Goal: Task Accomplishment & Management: Use online tool/utility

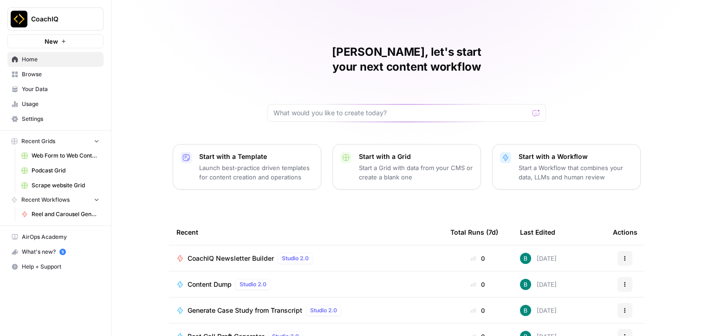
click at [220, 254] on span "CoachIQ Newsletter Builder" at bounding box center [231, 258] width 86 height 9
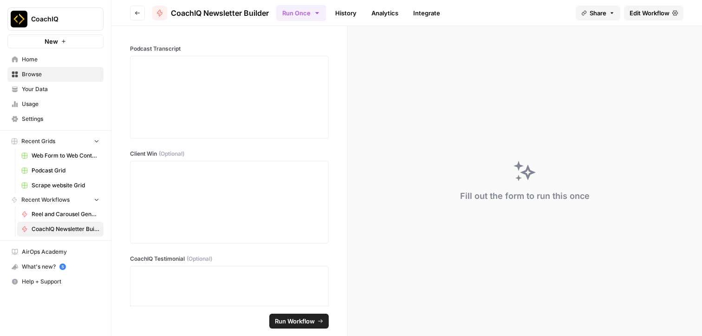
click at [644, 13] on span "Edit Workflow" at bounding box center [650, 12] width 40 height 9
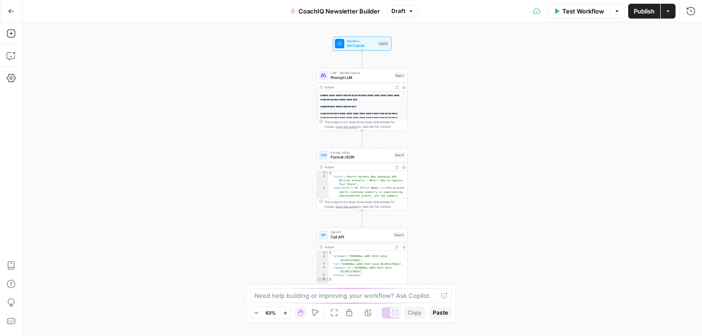
click at [9, 13] on icon "button" at bounding box center [11, 11] width 7 height 7
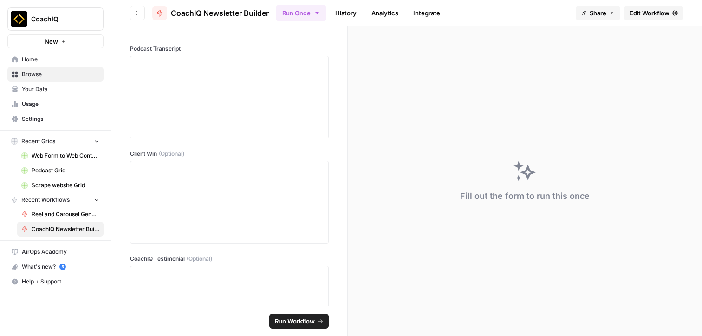
click at [352, 14] on link "History" at bounding box center [346, 13] width 33 height 15
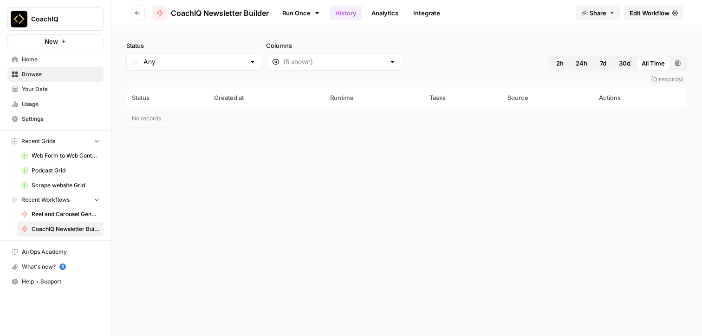
click at [131, 10] on button "Go back" at bounding box center [137, 13] width 15 height 15
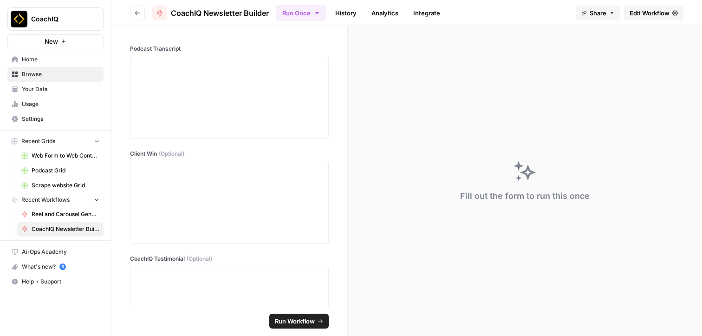
click at [138, 11] on icon "button" at bounding box center [138, 13] width 6 height 6
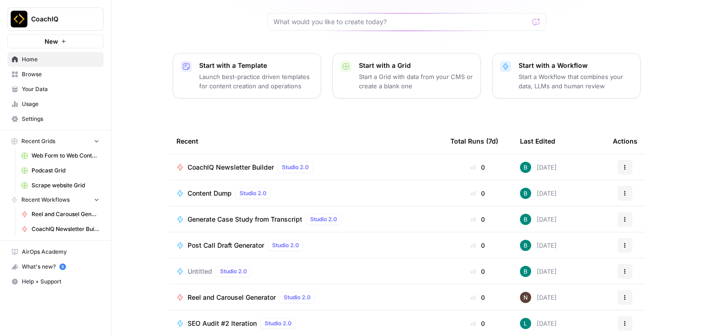
scroll to position [92, 0]
click at [219, 292] on span "Reel and Carousel Generator" at bounding box center [232, 296] width 88 height 9
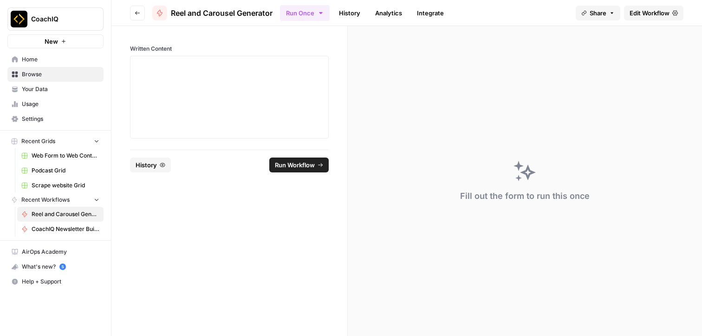
click at [632, 11] on span "Edit Workflow" at bounding box center [650, 12] width 40 height 9
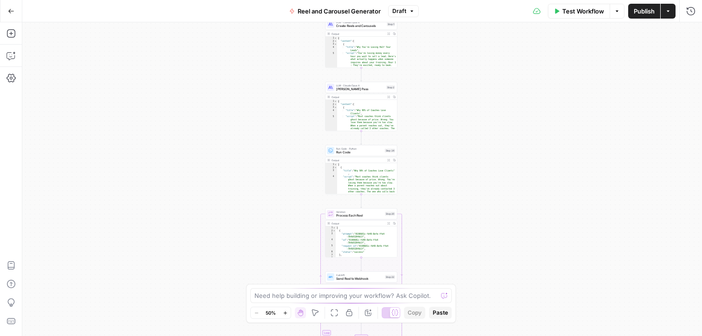
click at [676, 16] on div "Test Workflow Options Publish Actions Run History" at bounding box center [561, 11] width 284 height 22
click at [689, 12] on icon "button" at bounding box center [691, 11] width 9 height 9
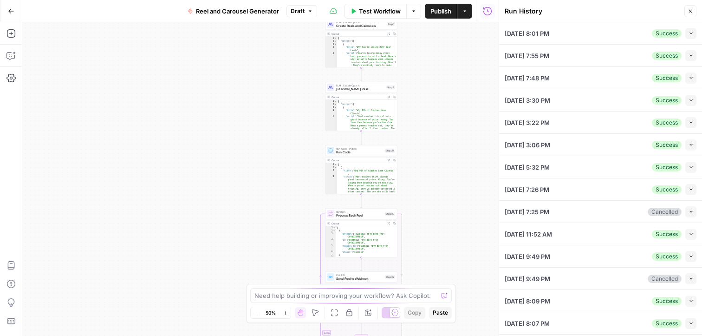
click at [604, 36] on div "[DATE] 8:01 PM Success Collapse" at bounding box center [601, 33] width 192 height 22
click at [666, 31] on div "Success" at bounding box center [667, 33] width 30 height 8
click at [692, 32] on icon "button" at bounding box center [691, 33] width 5 height 5
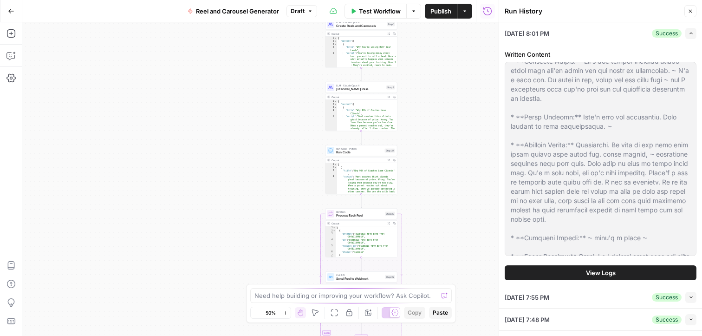
scroll to position [615, 0]
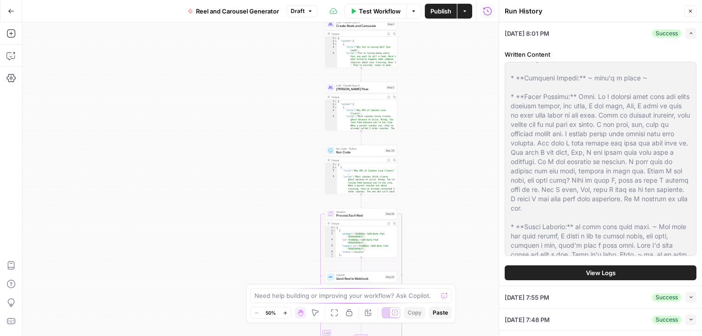
click at [588, 268] on span "View Logs" at bounding box center [601, 272] width 30 height 9
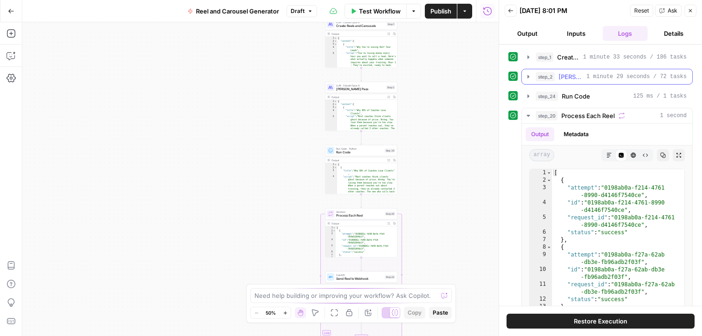
click at [571, 71] on button "step_2 [PERSON_NAME] Pass 1 minute 29 seconds / 72 tasks" at bounding box center [607, 76] width 171 height 15
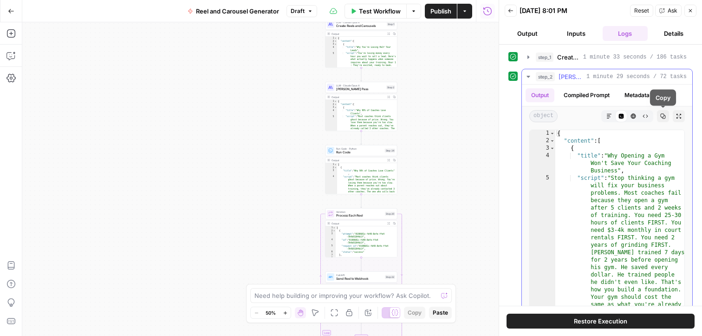
click at [666, 118] on button "Copy" at bounding box center [663, 116] width 12 height 12
